Goal: Task Accomplishment & Management: Manage account settings

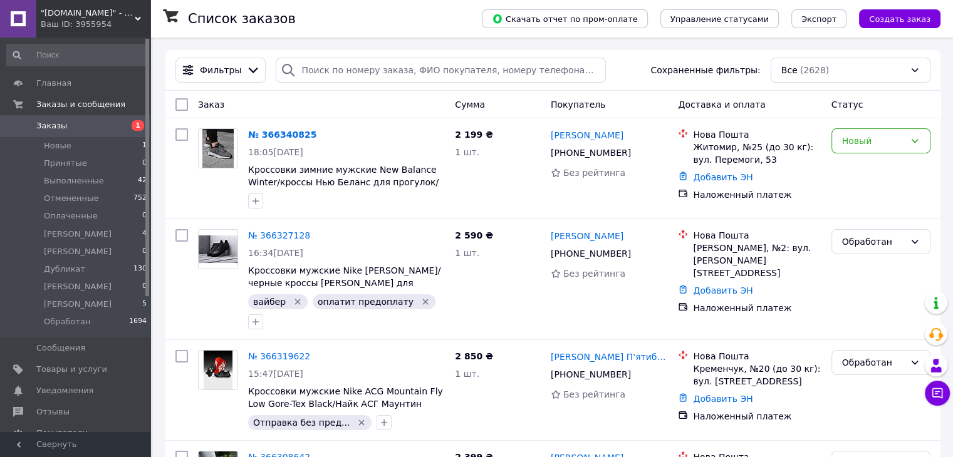
click at [98, 9] on span ""[DOMAIN_NAME]" - Интернет-магазин" at bounding box center [88, 13] width 94 height 11
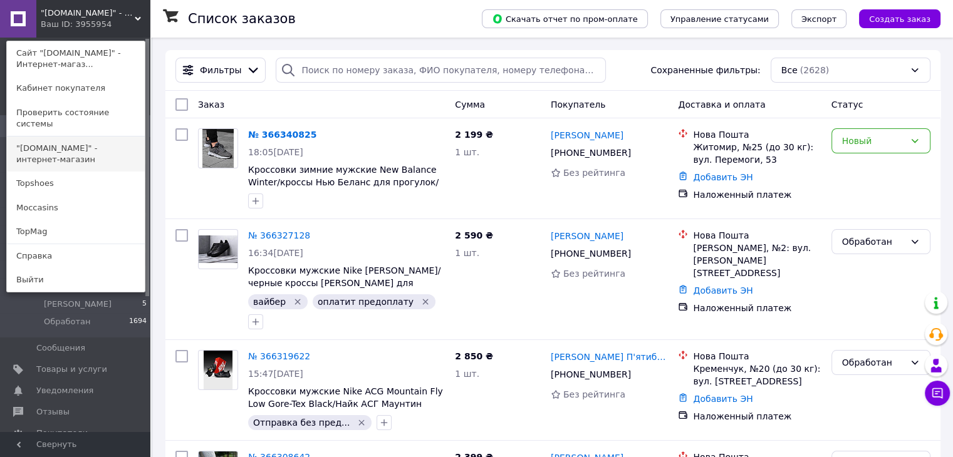
click at [83, 147] on link ""[DOMAIN_NAME]" - интернет-магазин" at bounding box center [76, 154] width 138 height 35
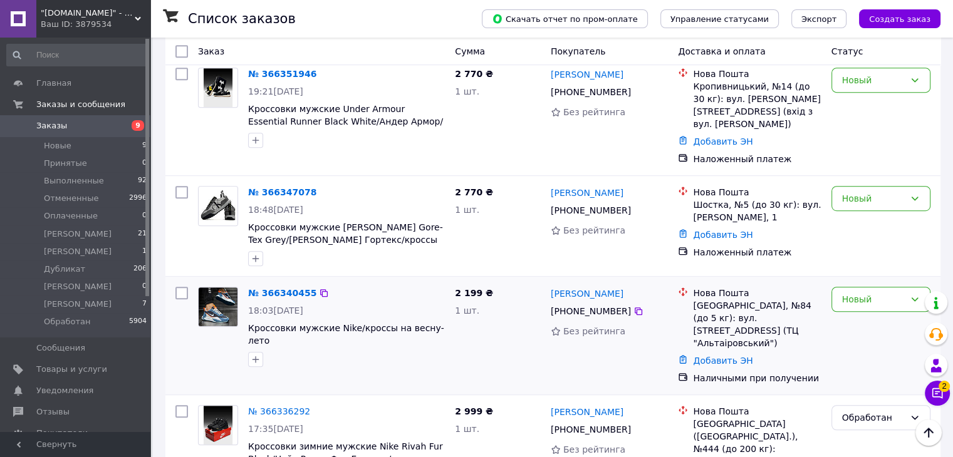
scroll to position [752, 0]
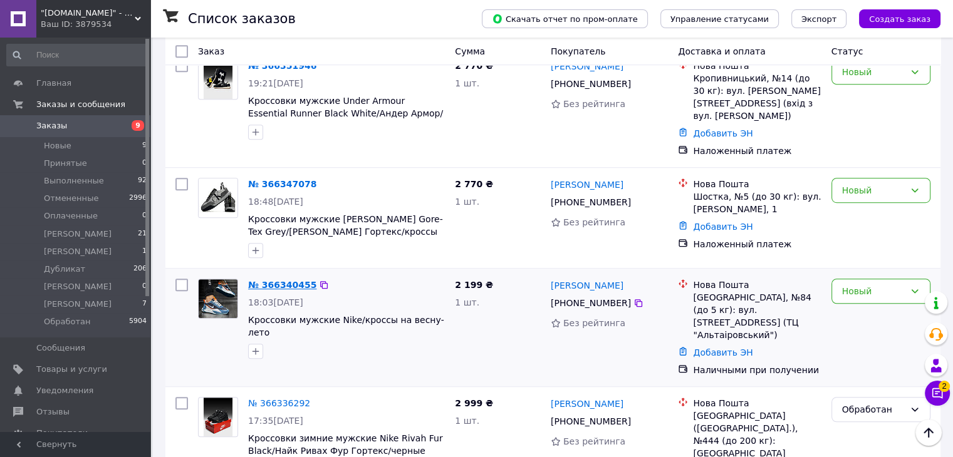
click at [281, 280] on link "№ 366340455" at bounding box center [282, 285] width 68 height 10
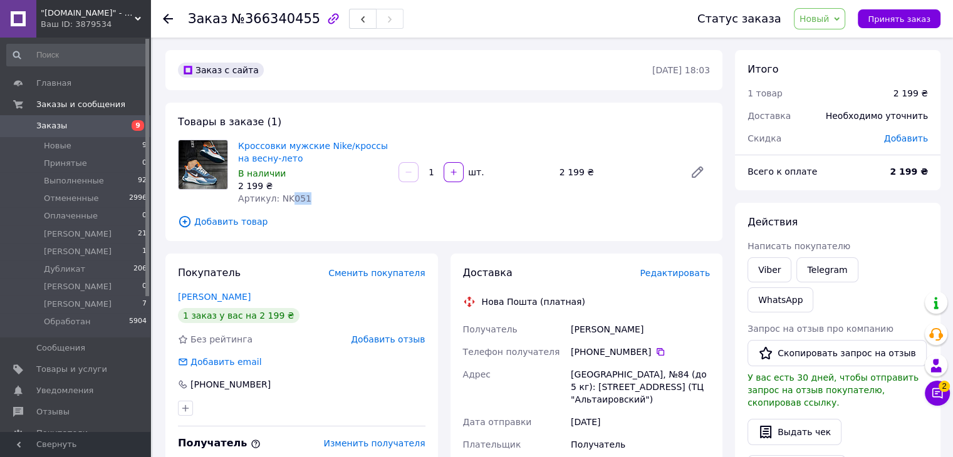
drag, startPoint x: 286, startPoint y: 197, endPoint x: 303, endPoint y: 199, distance: 17.6
click at [303, 199] on div "Артикул: NK051" at bounding box center [313, 198] width 150 height 13
click at [309, 221] on span "Добавить товар" at bounding box center [444, 222] width 532 height 14
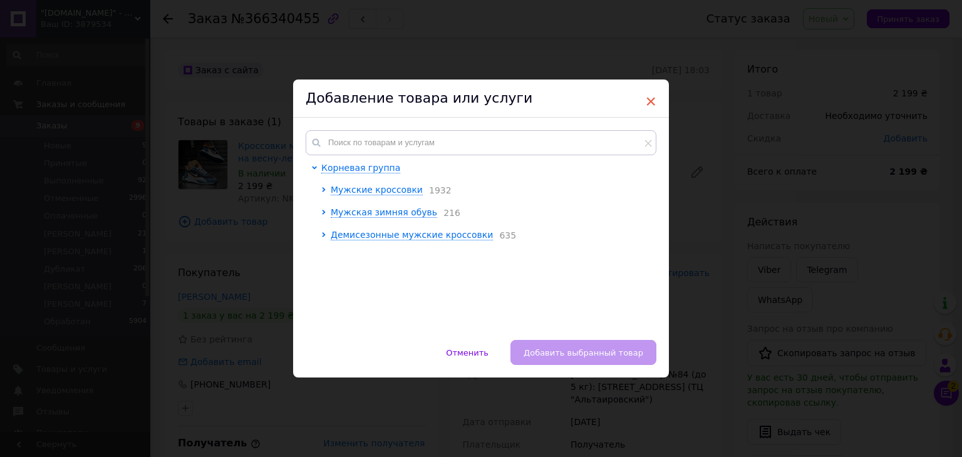
click at [648, 99] on span "×" at bounding box center [650, 101] width 11 height 21
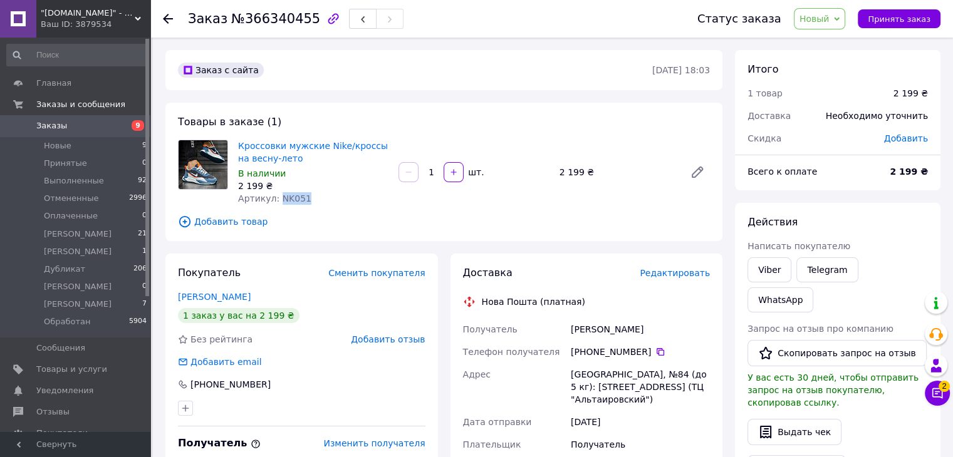
drag, startPoint x: 276, startPoint y: 200, endPoint x: 304, endPoint y: 199, distance: 28.8
click at [304, 199] on div "Артикул: NK051" at bounding box center [313, 198] width 150 height 13
copy span "NK051"
click at [171, 16] on icon at bounding box center [168, 19] width 10 height 10
